Goal: Navigation & Orientation: Find specific page/section

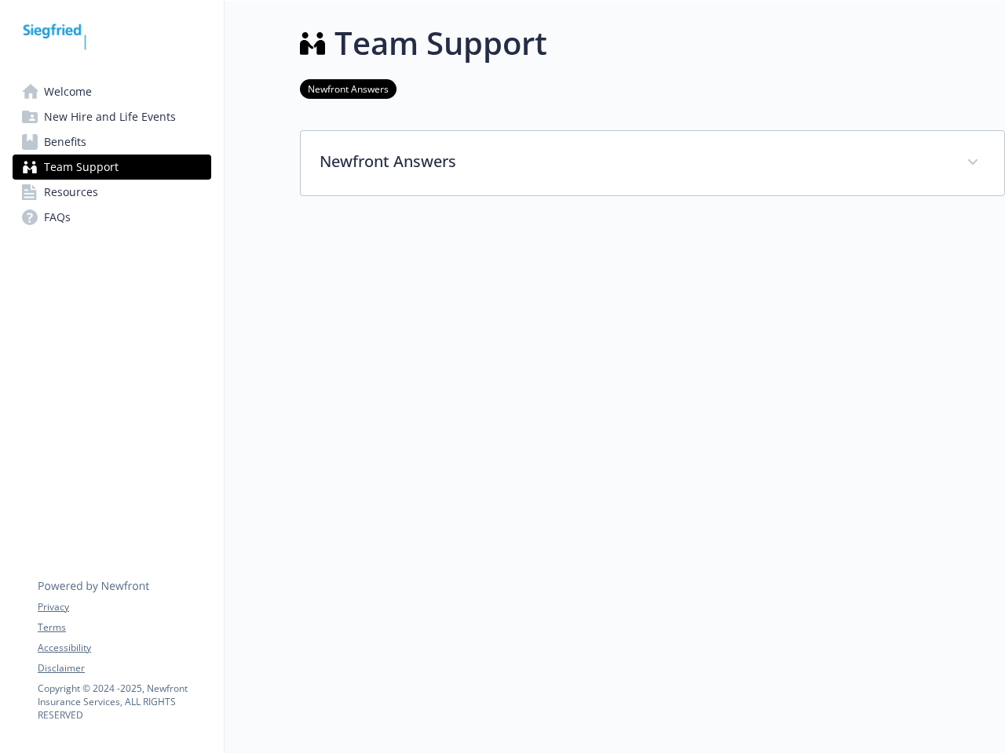
click at [502, 377] on div at bounding box center [652, 294] width 705 height 196
click at [124, 648] on link "Accessibility" at bounding box center [124, 648] width 173 height 14
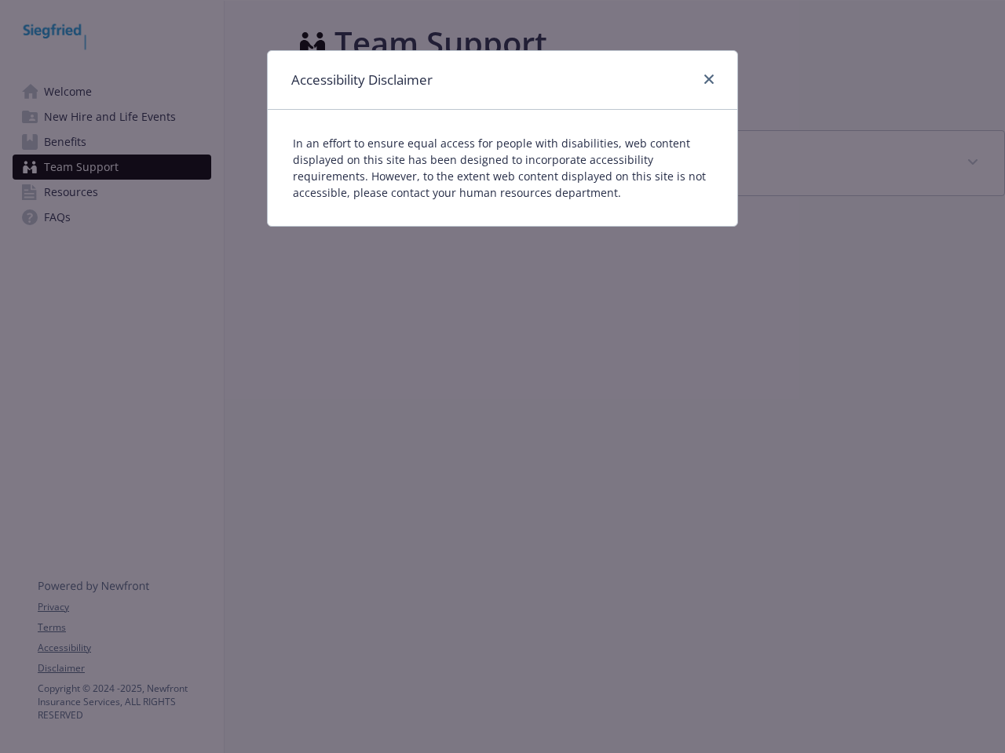
click at [124, 669] on div "Accessibility Disclaimer In an effort to ensure equal access for people with di…" at bounding box center [502, 376] width 1005 height 753
click at [652, 163] on p "In an effort to ensure equal access for people with disabilities, web content d…" at bounding box center [502, 168] width 419 height 66
